Goal: Task Accomplishment & Management: Manage account settings

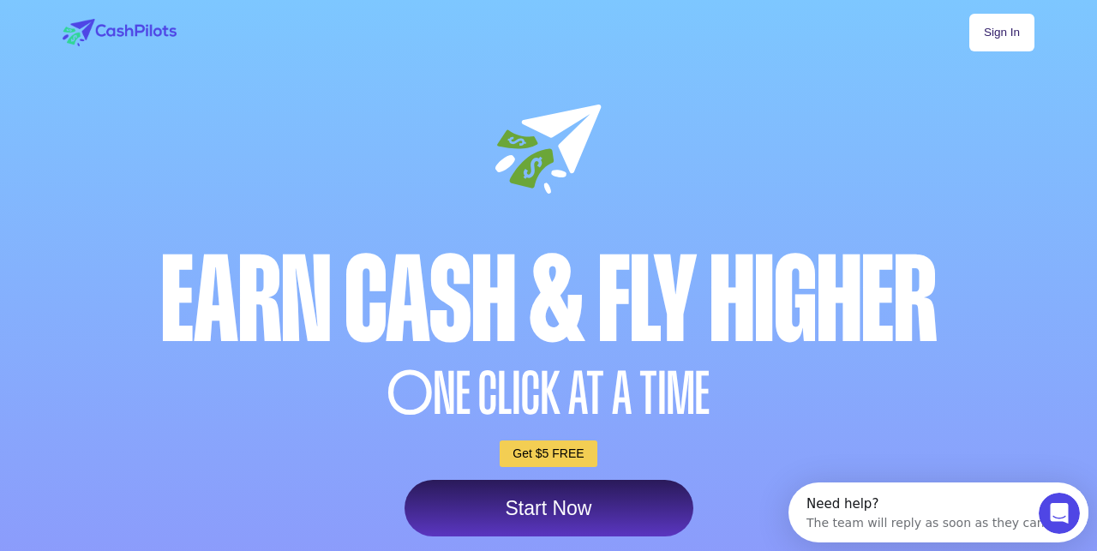
click at [1003, 39] on link "Sign In" at bounding box center [1001, 33] width 65 height 38
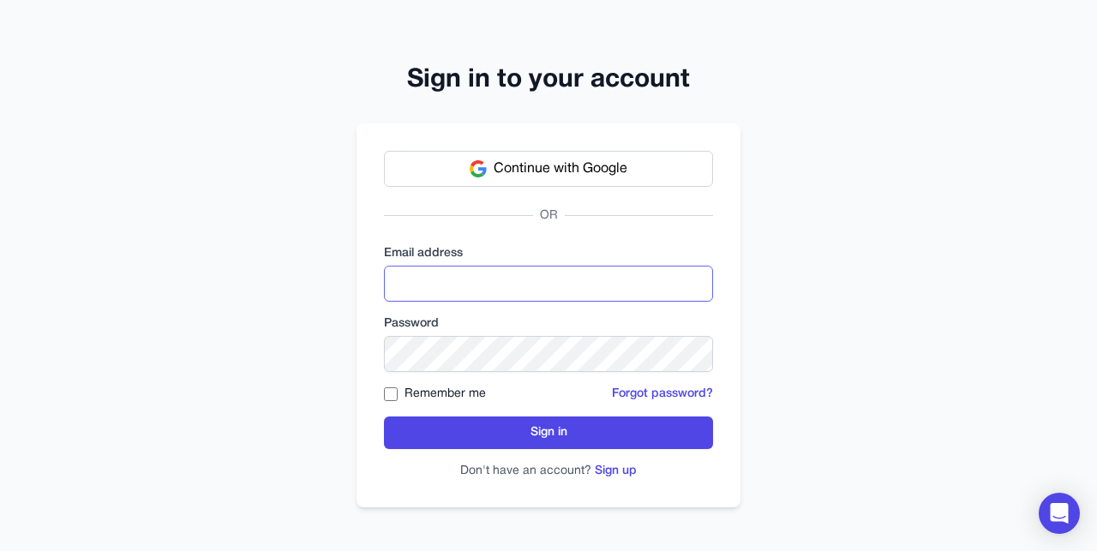
paste input "**********"
type input "**********"
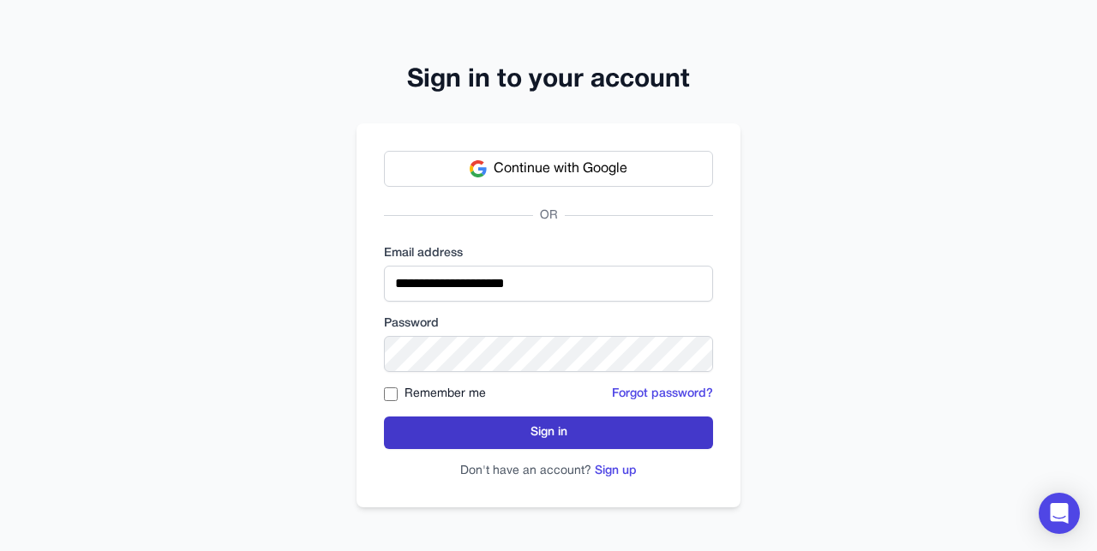
click at [514, 441] on button "Sign in" at bounding box center [548, 432] width 329 height 33
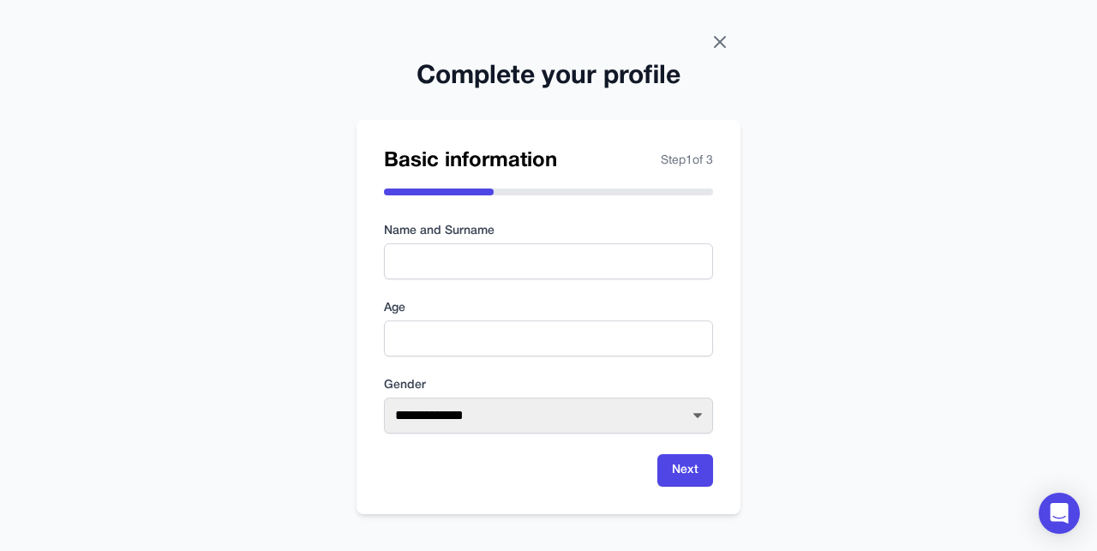
click at [718, 34] on icon at bounding box center [719, 42] width 21 height 21
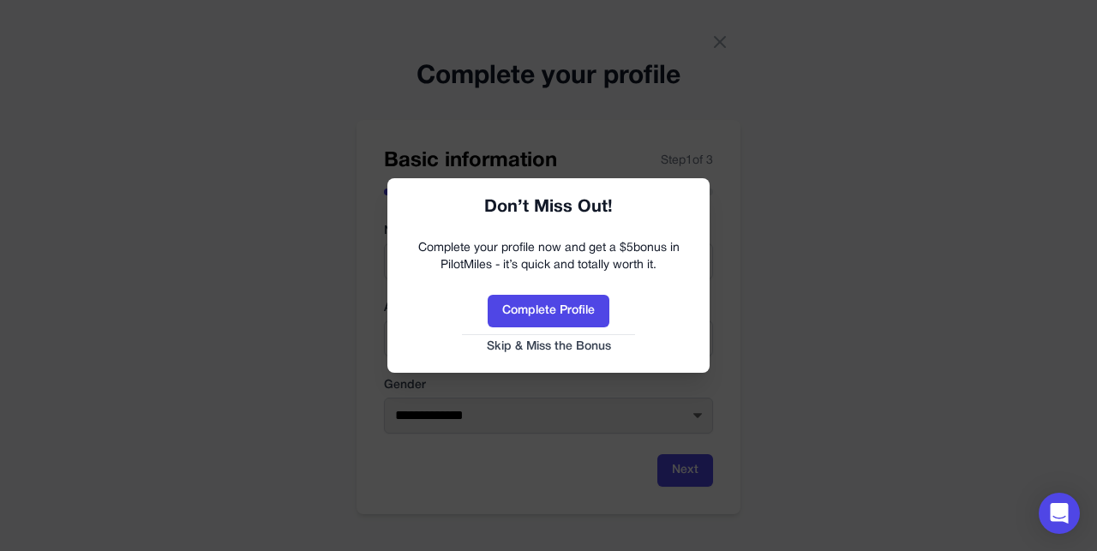
click at [560, 349] on button "Skip & Miss the Bonus" at bounding box center [548, 346] width 288 height 17
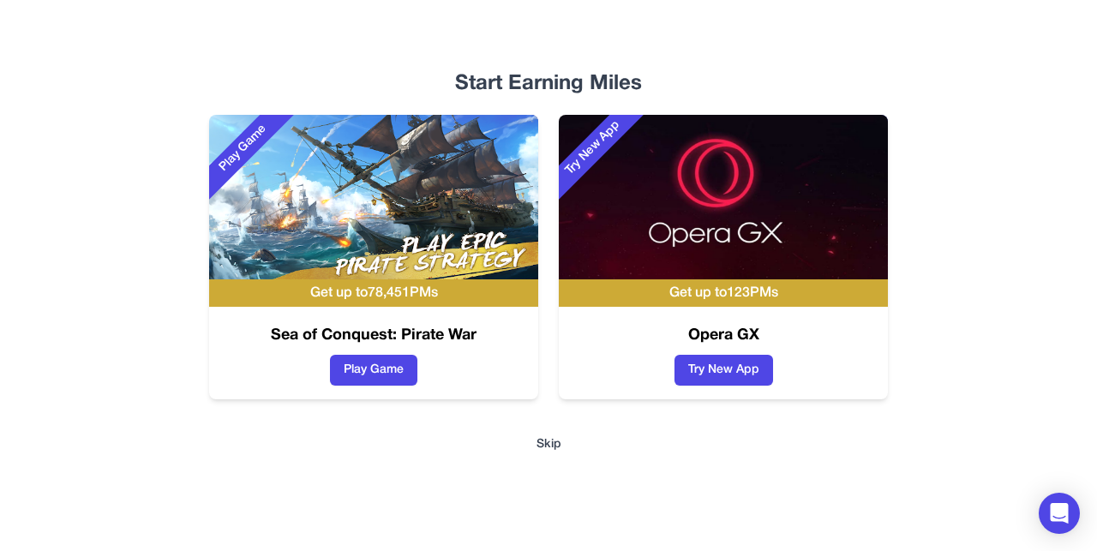
click at [552, 445] on button "Skip" at bounding box center [548, 444] width 25 height 17
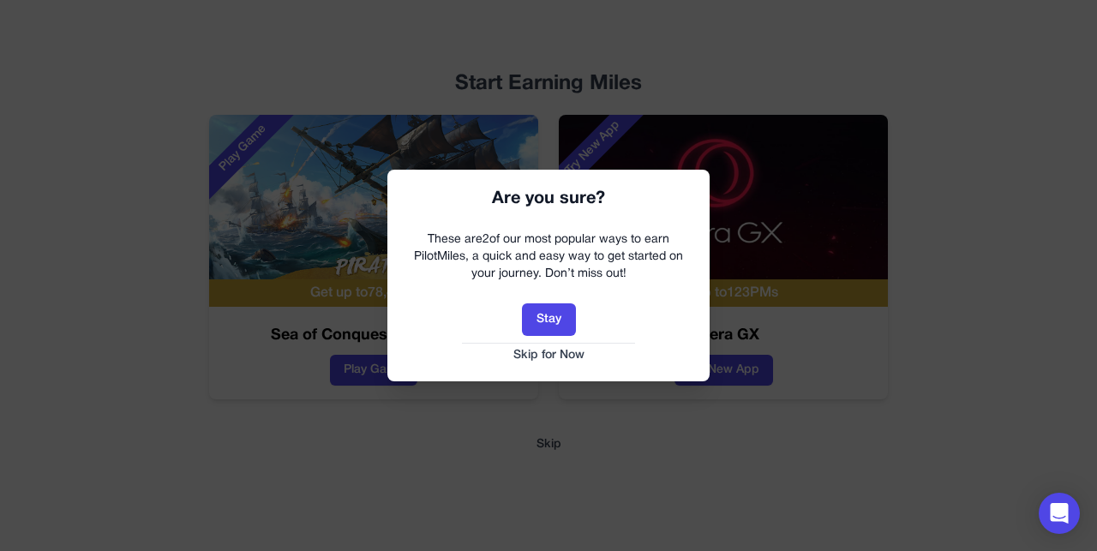
click at [560, 360] on button "Skip for Now" at bounding box center [548, 355] width 288 height 17
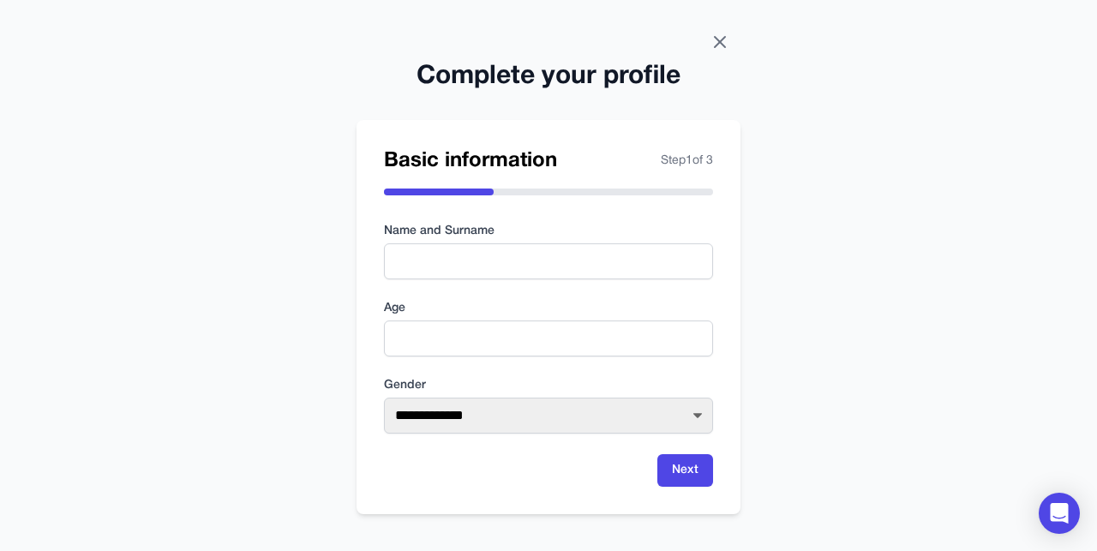
click at [713, 43] on icon at bounding box center [719, 42] width 21 height 21
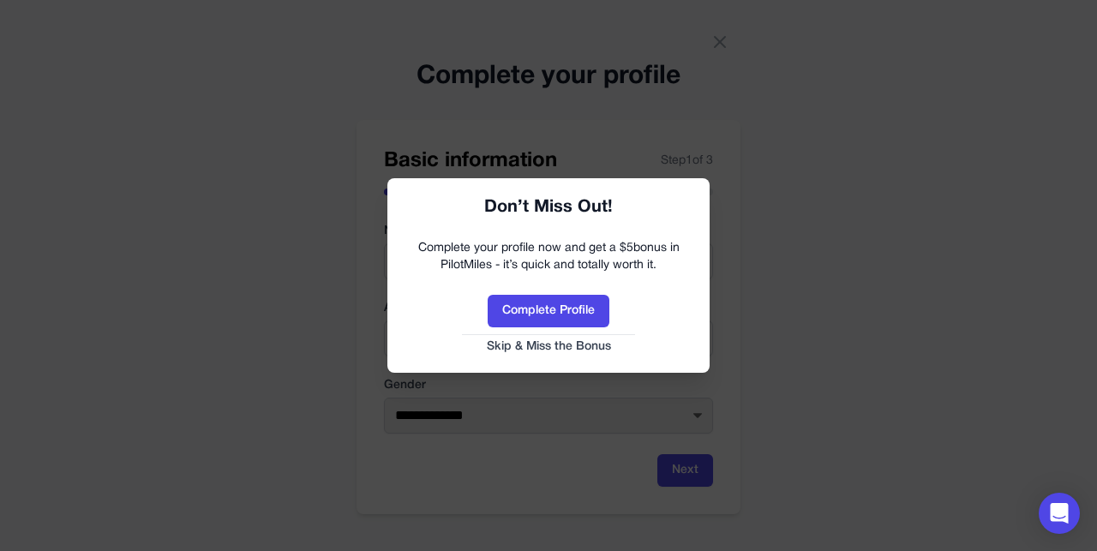
click at [555, 343] on button "Skip & Miss the Bonus" at bounding box center [548, 346] width 288 height 17
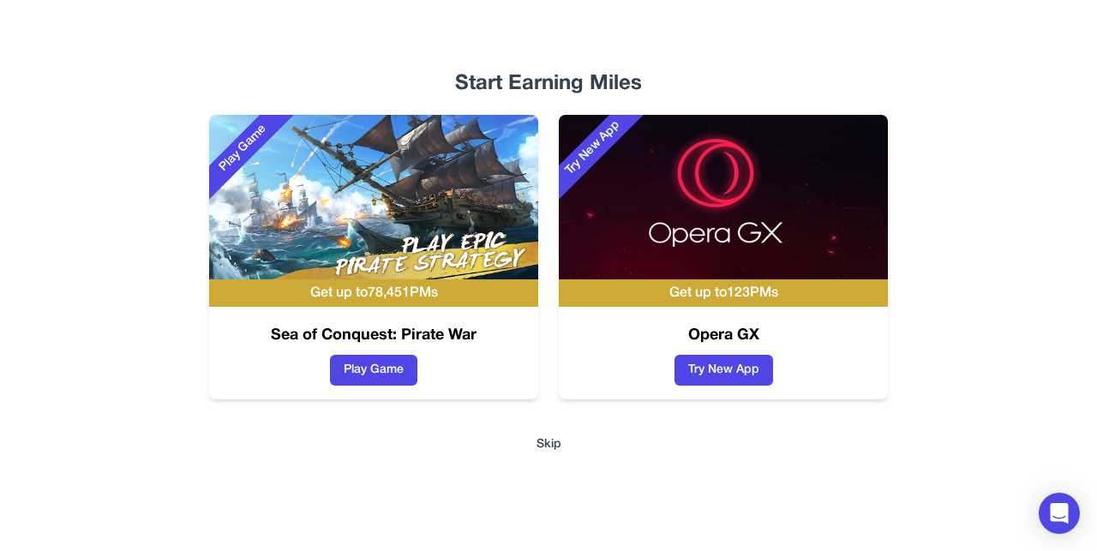
click at [550, 454] on div "Start Earning Miles Play Game Get up to 78,451 PMs Sea of Conquest: Pirate War …" at bounding box center [548, 275] width 1097 height 551
click at [552, 435] on div "Start Earning Miles Play Game Get up to 78,451 PMs Sea of Conquest: Pirate War …" at bounding box center [548, 275] width 1097 height 551
click at [550, 441] on button "Skip" at bounding box center [548, 444] width 25 height 17
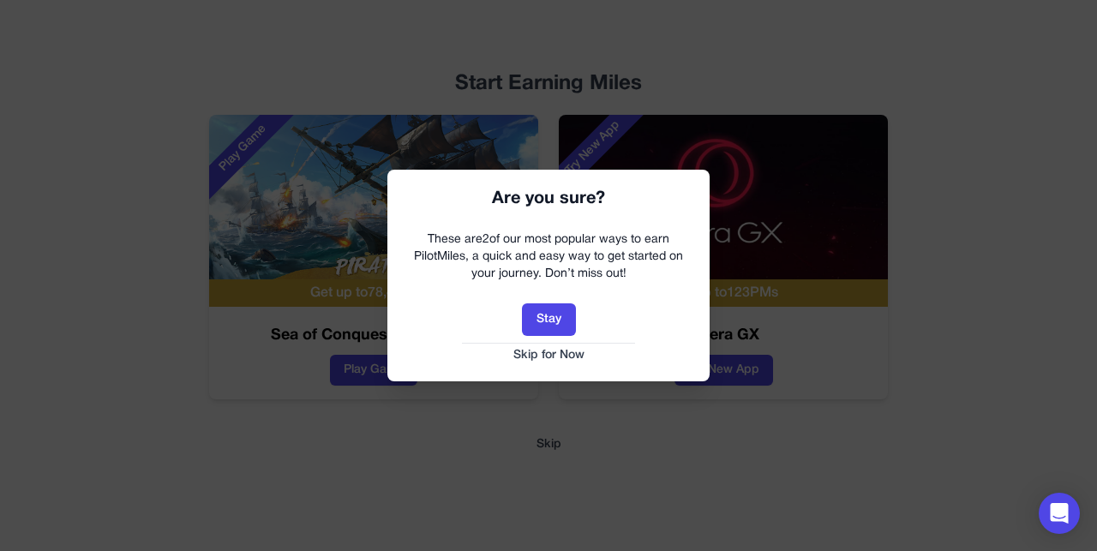
click at [551, 355] on button "Skip for Now" at bounding box center [548, 355] width 288 height 17
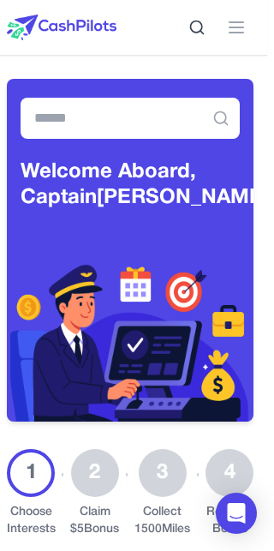
scroll to position [0, 5]
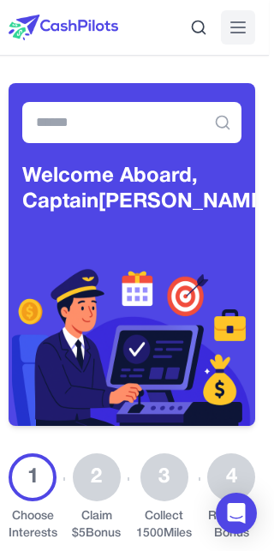
click at [243, 22] on line at bounding box center [238, 22] width 14 height 0
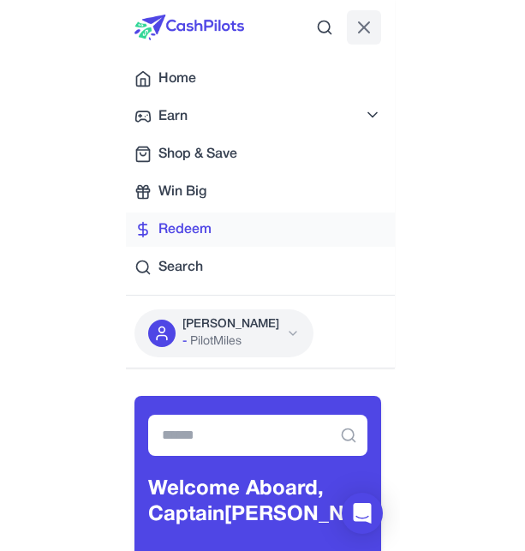
scroll to position [0, 0]
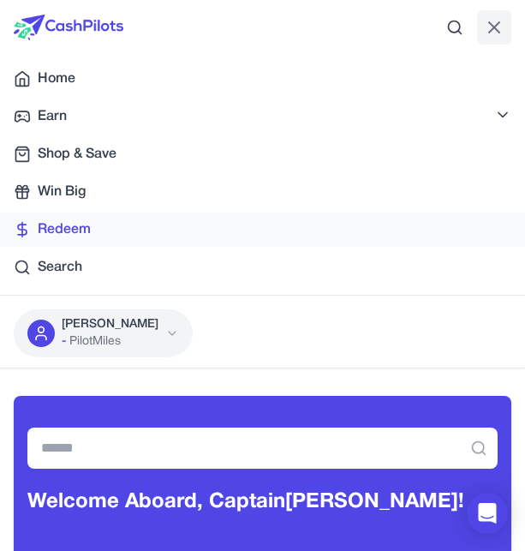
click at [81, 236] on span "Redeem" at bounding box center [64, 229] width 53 height 21
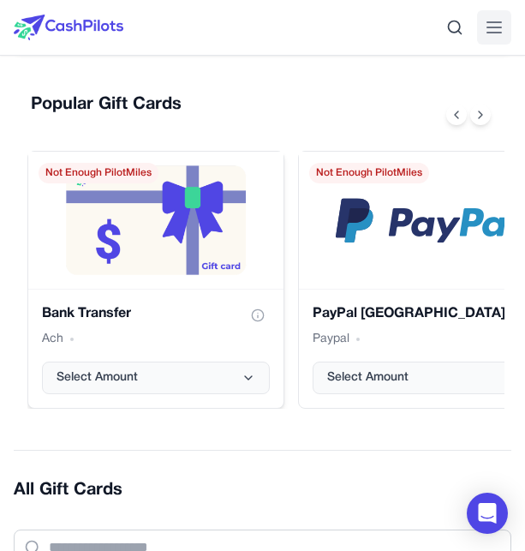
scroll to position [376, 0]
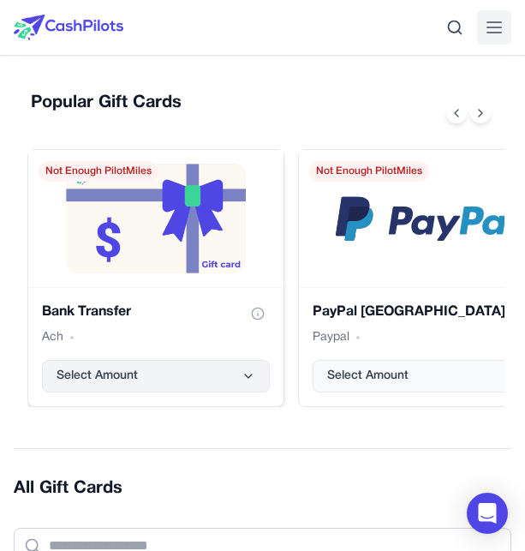
click at [183, 368] on button "Select Amount" at bounding box center [156, 376] width 228 height 33
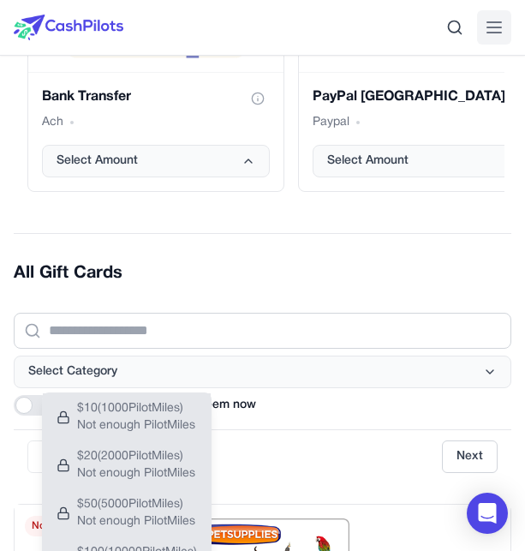
scroll to position [592, 0]
